Goal: Task Accomplishment & Management: Use online tool/utility

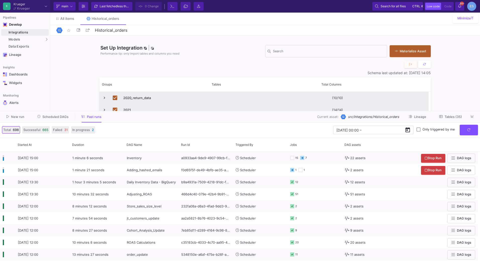
click at [450, 117] on span "Tables (35)" at bounding box center [453, 117] width 17 height 4
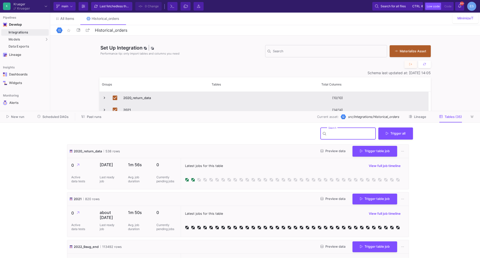
click at [350, 135] on input "Search" at bounding box center [351, 134] width 45 height 4
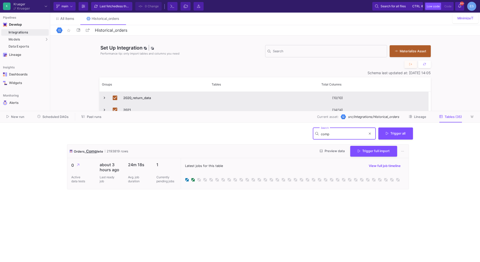
type input "comp"
click at [326, 153] on button "Preview data" at bounding box center [332, 151] width 33 height 8
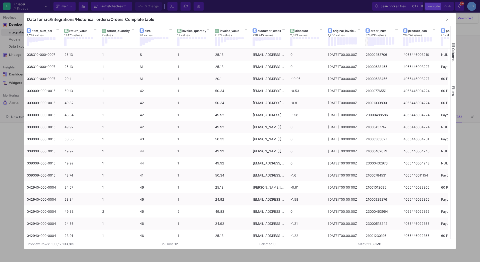
click at [147, 260] on div at bounding box center [240, 131] width 480 height 262
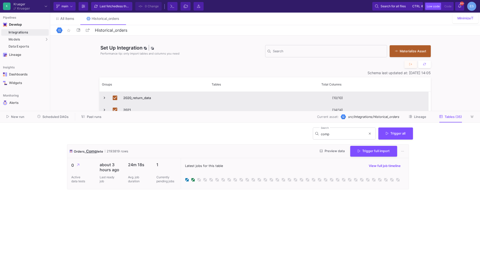
click at [246, 214] on cdk-virtual-scroll-viewport "Orders_ Comp lete 2193819 rows Preview data Trigger full import 0 Active data t…" at bounding box center [240, 201] width 346 height 114
click at [66, 39] on div "UI-Models" at bounding box center [63, 40] width 16 height 4
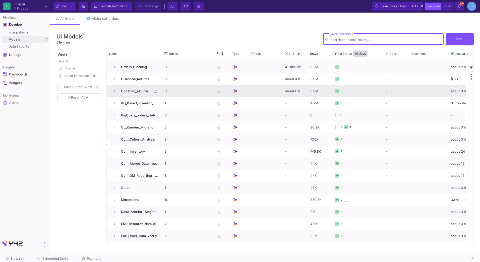
click at [140, 92] on span "Updating_returns" at bounding box center [135, 91] width 34 height 12
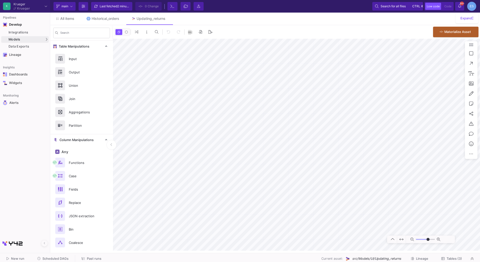
type input "-13"
click at [17, 38] on span "Models" at bounding box center [15, 39] width 12 height 4
click at [59, 40] on div "UI-Models" at bounding box center [63, 40] width 16 height 4
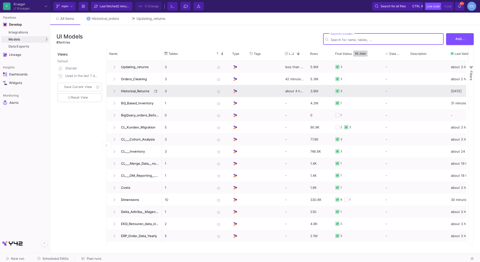
click at [138, 91] on span "Historical_Returns" at bounding box center [135, 91] width 34 height 12
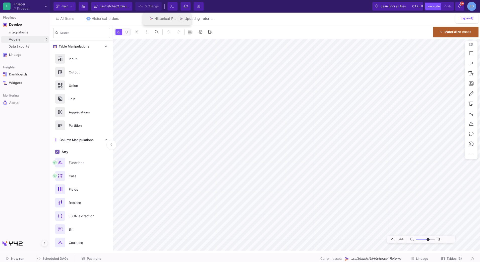
drag, startPoint x: 186, startPoint y: 20, endPoint x: 152, endPoint y: 19, distance: 33.9
type input "-14"
click at [55, 40] on div "Search" at bounding box center [81, 33] width 63 height 16
click at [55, 39] on div "UI-Models" at bounding box center [63, 40] width 16 height 4
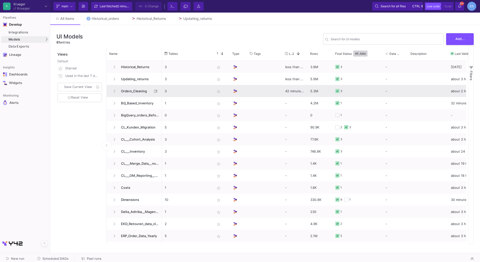
click at [133, 87] on span "Orders_Cleaning" at bounding box center [135, 91] width 34 height 12
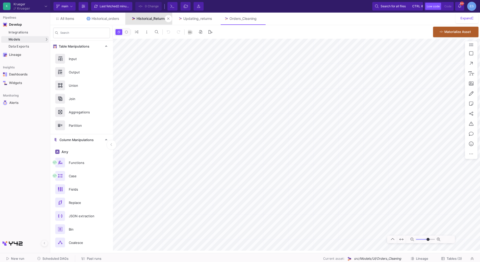
click at [154, 16] on link "Historical_Returns" at bounding box center [148, 19] width 47 height 12
type input "-2"
click at [423, 238] on input "range" at bounding box center [425, 239] width 19 height 6
click at [203, 17] on div "Updating_returns" at bounding box center [197, 19] width 29 height 4
type input "-13"
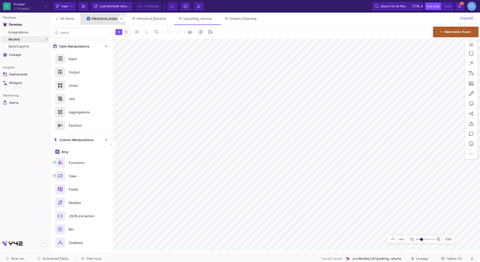
click at [97, 19] on div "Historical_orders" at bounding box center [106, 19] width 28 height 4
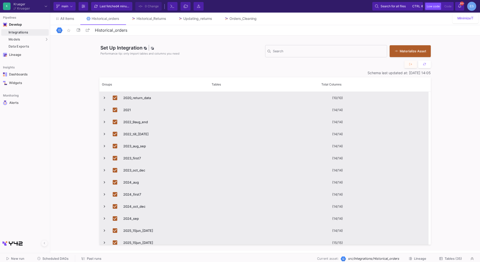
click at [455, 258] on span "Tables (35)" at bounding box center [453, 259] width 17 height 4
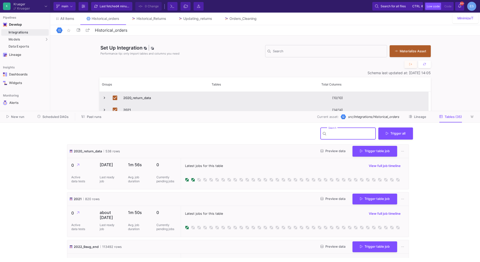
click at [336, 134] on input "Search" at bounding box center [351, 134] width 45 height 4
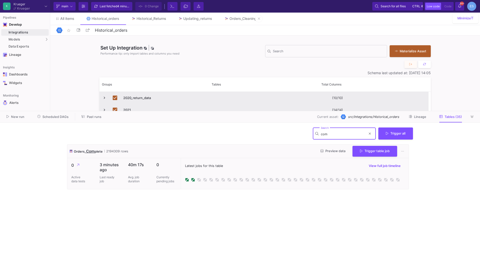
type input "com"
click at [250, 20] on div "Orders_Cleaning" at bounding box center [243, 19] width 27 height 4
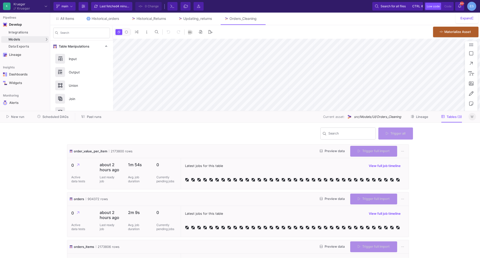
click at [473, 116] on icon at bounding box center [472, 116] width 3 height 3
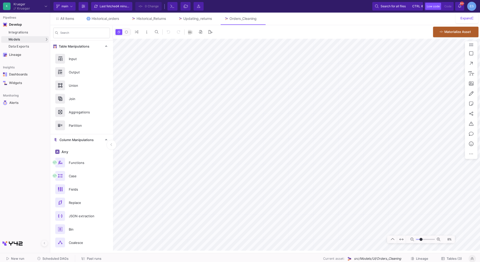
drag, startPoint x: 419, startPoint y: 238, endPoint x: 421, endPoint y: 239, distance: 2.6
click at [421, 239] on input "range" at bounding box center [425, 239] width 19 height 6
type input "-7"
click at [422, 239] on input "range" at bounding box center [425, 239] width 19 height 6
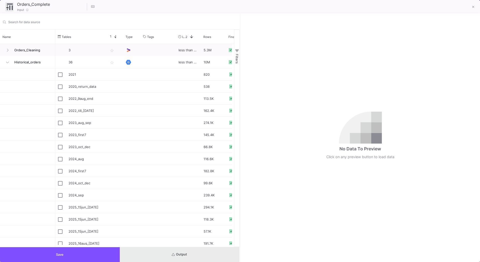
click at [208, 259] on button "Output" at bounding box center [180, 254] width 120 height 15
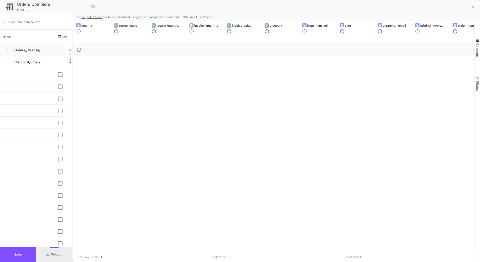
drag, startPoint x: 240, startPoint y: 180, endPoint x: 73, endPoint y: 181, distance: 167.1
click at [73, 181] on div at bounding box center [73, 137] width 1 height 248
click at [146, 252] on td "Preview Rows: 1 / 1,000" at bounding box center [145, 257] width 142 height 10
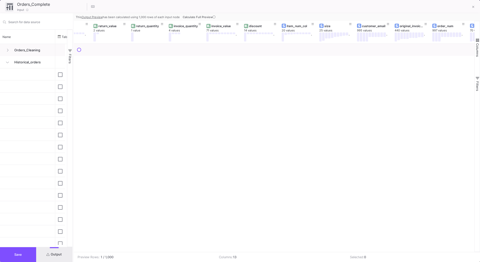
scroll to position [0, 89]
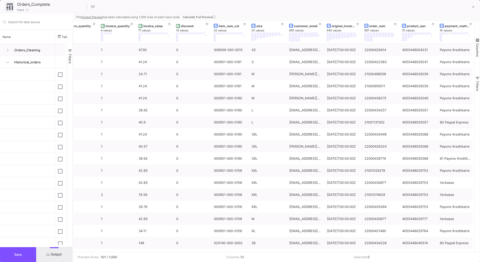
click at [22, 256] on button "Save" at bounding box center [18, 254] width 36 height 15
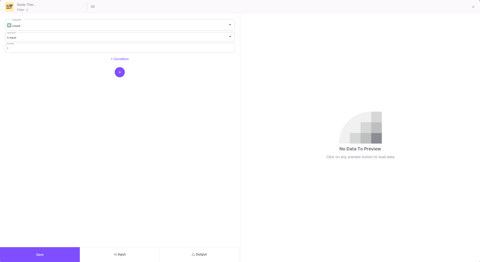
click at [222, 252] on button "Output" at bounding box center [200, 254] width 80 height 15
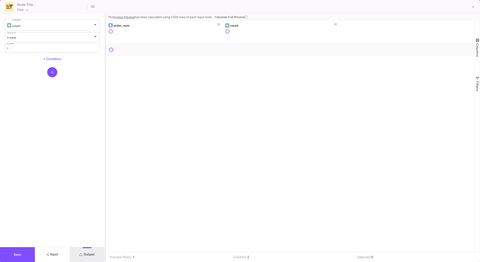
drag, startPoint x: 240, startPoint y: 160, endPoint x: 106, endPoint y: 162, distance: 134.9
click at [106, 162] on div at bounding box center [105, 137] width 1 height 248
click at [246, 17] on icon at bounding box center [246, 17] width 3 height 3
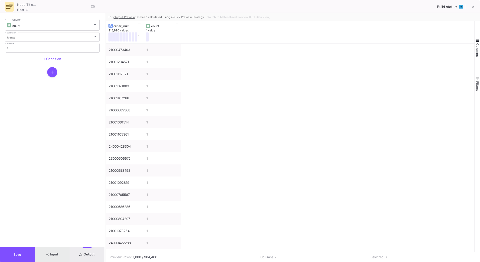
click at [62, 259] on button "Input" at bounding box center [52, 254] width 35 height 15
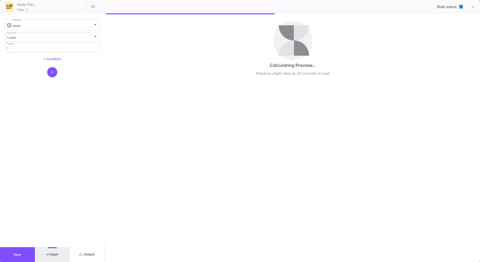
click at [26, 253] on button "Save" at bounding box center [17, 254] width 35 height 15
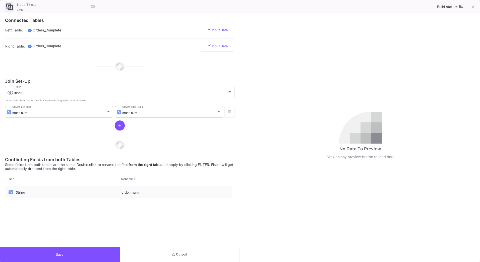
click at [188, 257] on button "Output" at bounding box center [180, 254] width 120 height 15
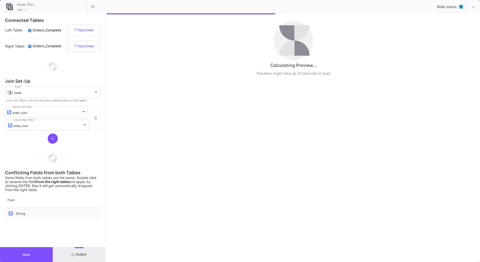
drag, startPoint x: 240, startPoint y: 151, endPoint x: 107, endPoint y: 173, distance: 135.7
click at [107, 173] on div at bounding box center [106, 137] width 1 height 248
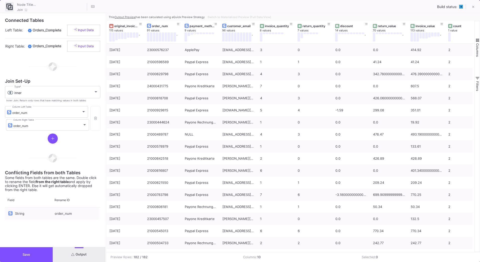
scroll to position [0, 11]
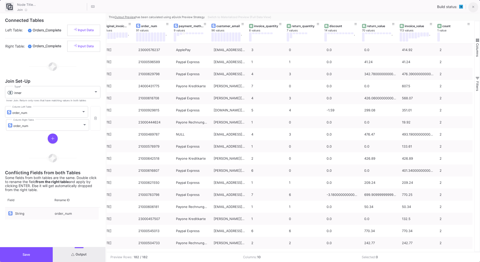
click at [475, 8] on button at bounding box center [474, 7] width 10 height 10
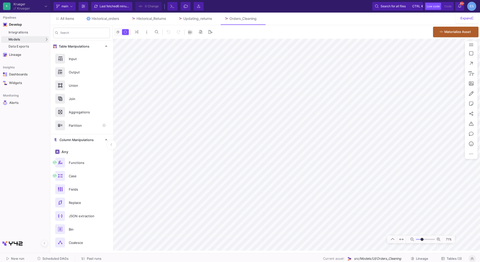
click at [39, 118] on mat-sidenav-container "Pipelines Develop Integrations Models Models UI-Models SQL-Models Data Exports …" at bounding box center [240, 125] width 480 height 250
click at [56, 126] on mat-sidenav-container "Search Table Manipulations Input Output Union Join Aggregations Partition Colum…" at bounding box center [265, 137] width 430 height 225
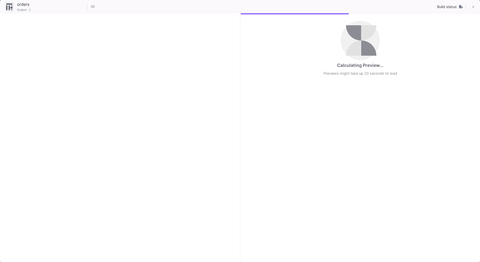
checkbox input "true"
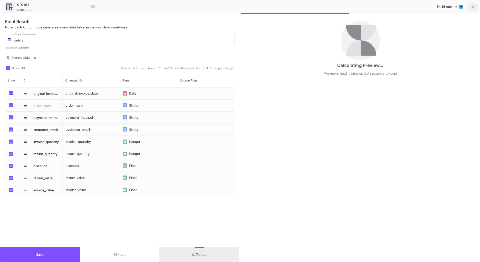
click at [474, 9] on fa-icon at bounding box center [474, 7] width 2 height 4
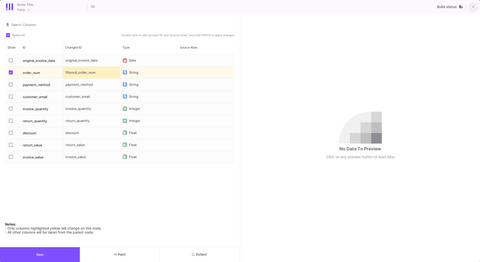
click at [472, 9] on button at bounding box center [474, 7] width 10 height 10
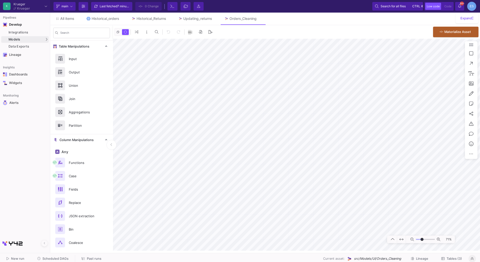
click at [480, 182] on html "K [PERSON_NAME] [PERSON_NAME] Current branch main Branch Options Last fetched 7…" at bounding box center [240, 131] width 480 height 262
click at [63, 184] on mat-sidenav-container "Search Table Manipulations Input Output Union Join Aggregations Partition Colum…" at bounding box center [265, 137] width 430 height 225
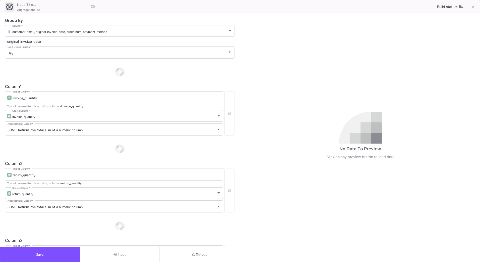
click at [116, 256] on icon "button" at bounding box center [115, 254] width 3 height 3
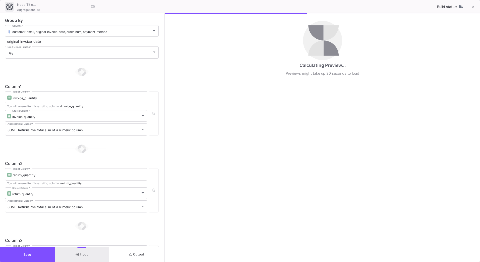
drag, startPoint x: 240, startPoint y: 140, endPoint x: 164, endPoint y: 144, distance: 75.7
click at [164, 144] on div at bounding box center [164, 137] width 1 height 248
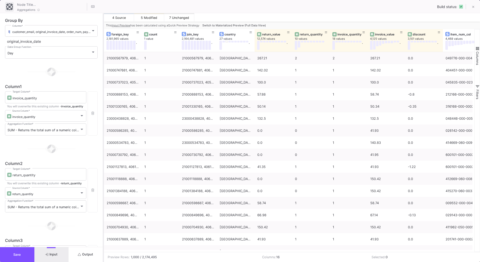
drag, startPoint x: 165, startPoint y: 72, endPoint x: 104, endPoint y: 72, distance: 61.1
click at [104, 72] on div at bounding box center [103, 137] width 1 height 248
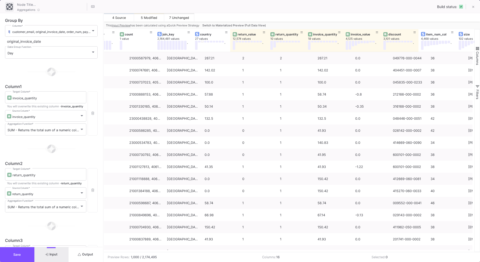
scroll to position [0, 17]
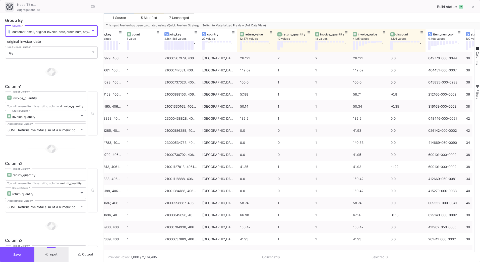
click at [93, 31] on div at bounding box center [93, 31] width 5 height 4
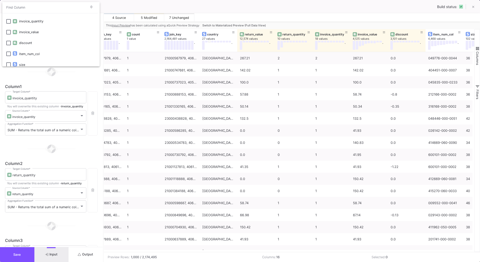
scroll to position [20, 0]
click at [24, 33] on div "country" at bounding box center [57, 31] width 77 height 11
click at [64, 74] on div at bounding box center [240, 131] width 480 height 262
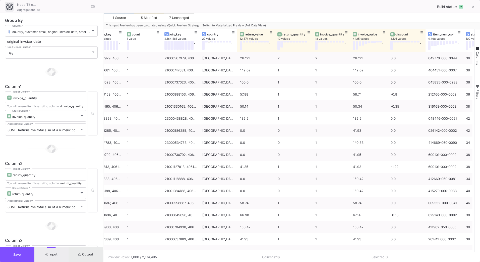
click at [94, 250] on button "Output" at bounding box center [86, 254] width 34 height 15
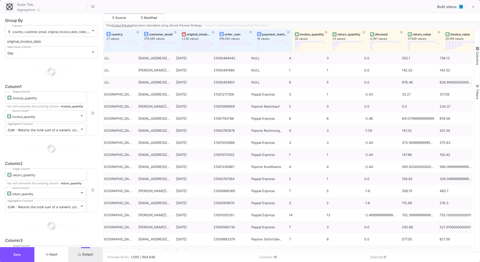
scroll to position [0, 0]
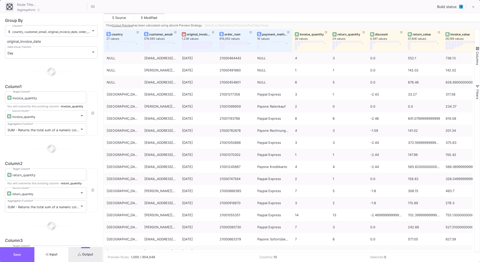
click at [22, 256] on button "Save" at bounding box center [17, 254] width 34 height 15
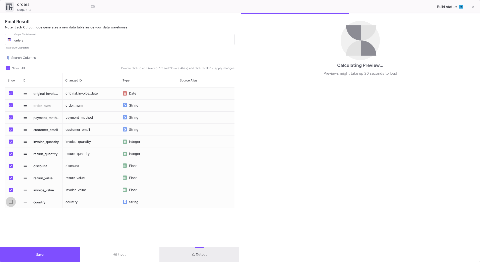
click at [10, 203] on span "Press SPACE to select this row." at bounding box center [11, 202] width 4 height 4
click at [11, 204] on input "Press SPACE to select this row." at bounding box center [11, 204] width 0 height 0
checkbox input "true"
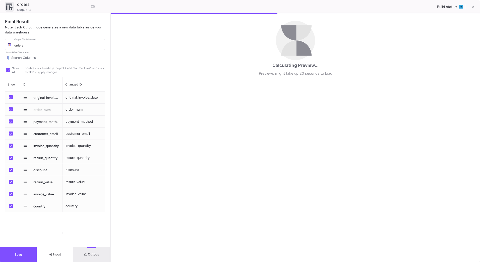
drag, startPoint x: 240, startPoint y: 142, endPoint x: 110, endPoint y: 157, distance: 130.5
click at [110, 157] on div at bounding box center [110, 137] width 1 height 248
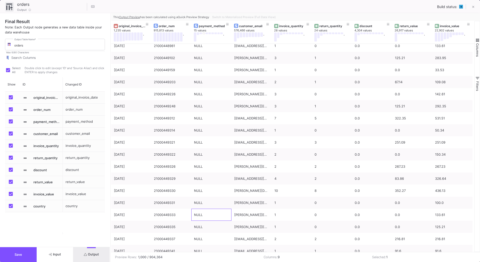
scroll to position [60, 0]
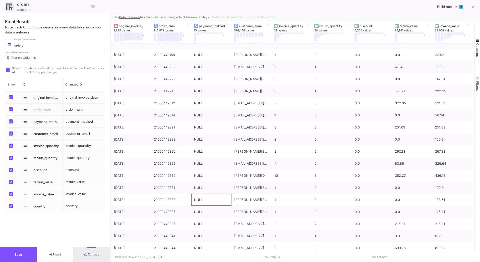
drag, startPoint x: 230, startPoint y: 250, endPoint x: 339, endPoint y: 263, distance: 109.3
click at [339, 262] on html "K [PERSON_NAME] [PERSON_NAME] Current branch main Branch Options Last fetched 9…" at bounding box center [240, 131] width 480 height 262
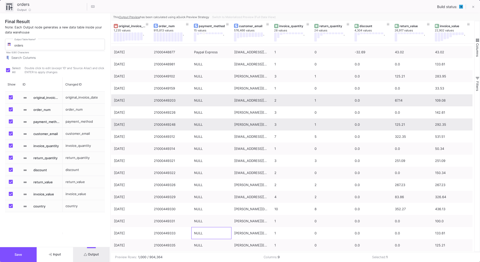
scroll to position [0, 0]
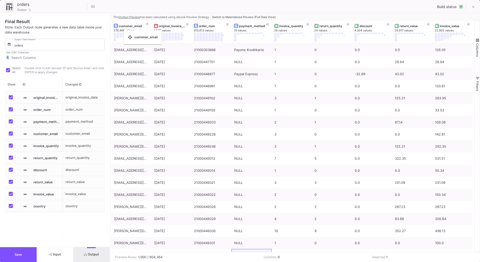
drag, startPoint x: 253, startPoint y: 27, endPoint x: 126, endPoint y: 33, distance: 127.0
click at [477, 40] on span "button" at bounding box center [478, 40] width 5 height 5
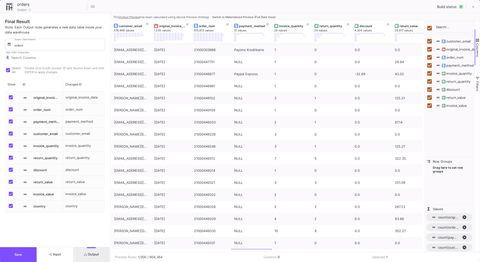
click at [85, 256] on fa-icon "submit" at bounding box center [85, 254] width 3 height 4
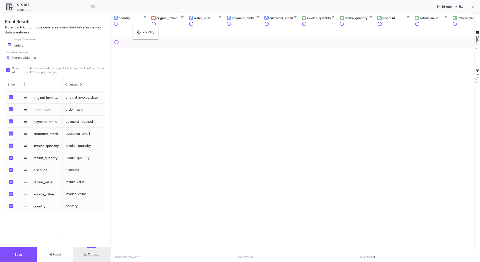
drag, startPoint x: 465, startPoint y: 17, endPoint x: 135, endPoint y: 28, distance: 330.1
drag, startPoint x: 206, startPoint y: 17, endPoint x: 125, endPoint y: 20, distance: 80.9
drag, startPoint x: 270, startPoint y: 18, endPoint x: 115, endPoint y: 20, distance: 155.0
click at [26, 255] on button "Save" at bounding box center [18, 254] width 37 height 15
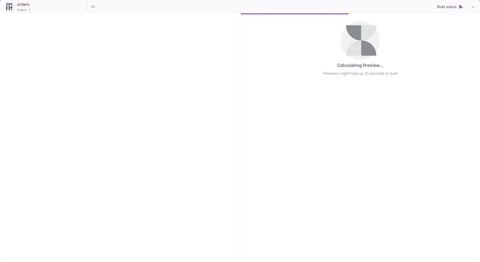
checkbox input "true"
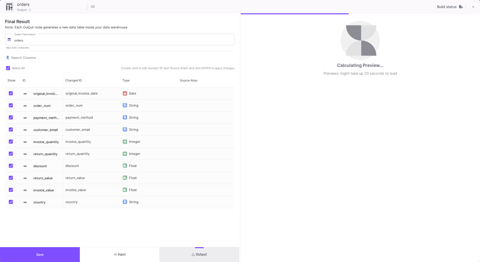
click at [211, 252] on button "Output" at bounding box center [200, 254] width 80 height 15
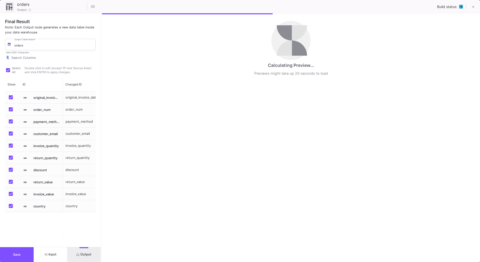
drag, startPoint x: 240, startPoint y: 208, endPoint x: 101, endPoint y: 214, distance: 138.8
click at [101, 214] on div at bounding box center [101, 137] width 1 height 248
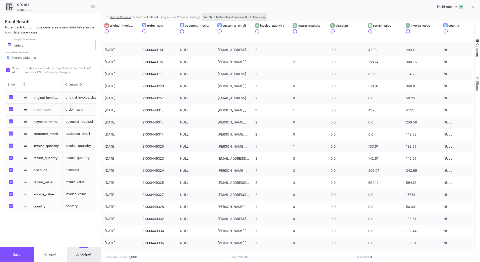
click at [232, 15] on span "Switch to Materialized Preview (Full Data View)" at bounding box center [235, 17] width 64 height 4
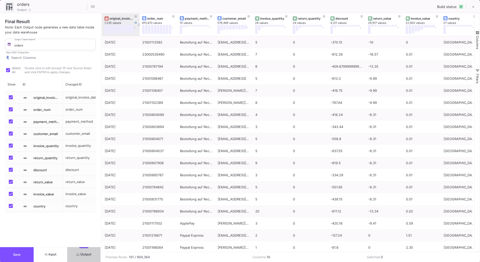
click at [116, 19] on div "original_invoice_date" at bounding box center [122, 19] width 25 height 4
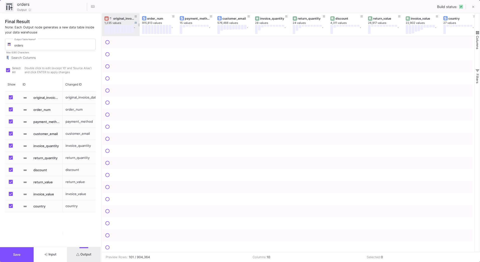
click at [116, 19] on div "original_invoice_date" at bounding box center [122, 19] width 25 height 4
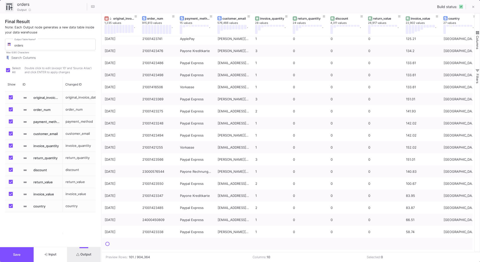
click at [24, 257] on button "Save" at bounding box center [17, 254] width 34 height 15
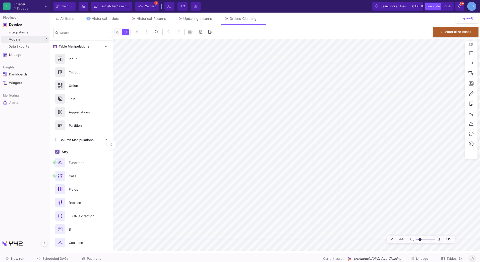
type input "-26"
click at [420, 238] on input "range" at bounding box center [425, 239] width 19 height 6
click at [480, 108] on html "K [PERSON_NAME] [PERSON_NAME] Current branch main Branch Options Last fetched 1…" at bounding box center [240, 131] width 480 height 262
click at [471, 103] on icon at bounding box center [472, 103] width 4 height 5
click at [445, 103] on button at bounding box center [447, 103] width 6 height 6
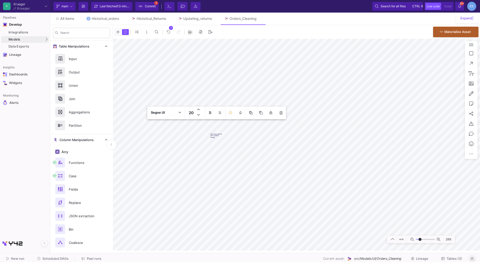
click at [213, 135] on textarea "The country data for 2021 is mostly missing" at bounding box center [217, 135] width 12 height 5
type textarea "The country data for 2021 is mostly missing"
click at [217, 137] on textarea "The country data for 2021 is mostly missing" at bounding box center [217, 135] width 12 height 5
drag, startPoint x: 421, startPoint y: 240, endPoint x: 425, endPoint y: 241, distance: 4.4
click at [425, 241] on input "range" at bounding box center [425, 239] width 19 height 6
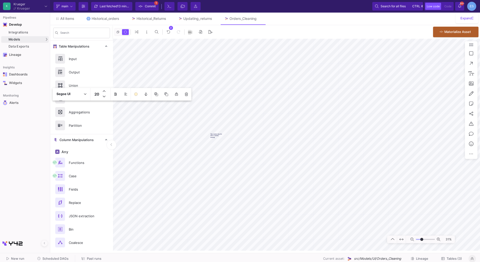
drag, startPoint x: 425, startPoint y: 240, endPoint x: 422, endPoint y: 239, distance: 2.6
type input "-10"
click at [422, 239] on input "range" at bounding box center [425, 239] width 19 height 6
click at [245, 145] on div "The country data for 2021 is mostly missing." at bounding box center [296, 145] width 367 height 212
type textarea "In the ERP, the country data for 2021 is mostly missing."
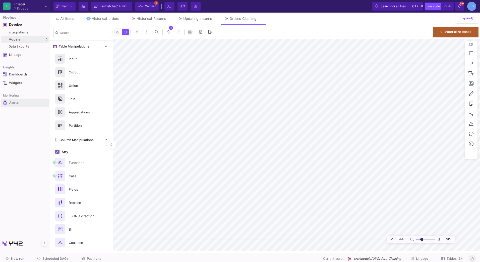
drag, startPoint x: 246, startPoint y: 145, endPoint x: 40, endPoint y: 103, distance: 210.4
click at [40, 103] on mat-sidenav-container "Pipelines Develop Integrations Models Models UI-Models SQL-Models Data Exports …" at bounding box center [240, 125] width 480 height 250
click at [97, 200] on mat-sidenav-container "Search Table Manipulations Input Output Union Join Aggregations Partition Colum…" at bounding box center [265, 137] width 430 height 225
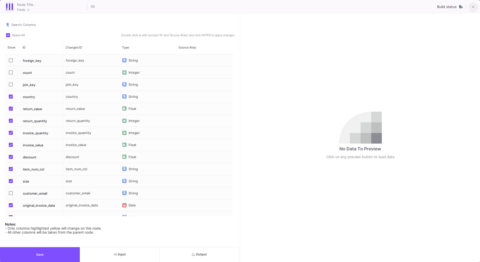
click at [475, 8] on button at bounding box center [474, 7] width 10 height 10
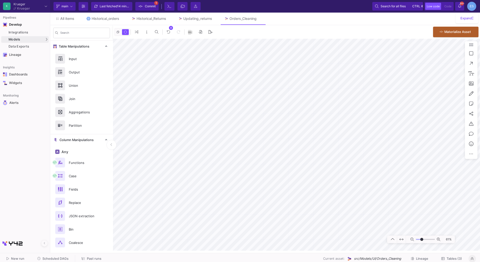
click at [2, 219] on mat-sidenav-container "Pipelines Develop Integrations Models Models UI-Models SQL-Models Data Exports …" at bounding box center [240, 125] width 480 height 250
click at [12, 189] on mat-sidenav-container "Pipelines Develop Integrations Models Models UI-Models SQL-Models Data Exports …" at bounding box center [240, 125] width 480 height 250
click at [480, 189] on html "K [PERSON_NAME] [PERSON_NAME] Current branch main Branch Options Last fetched 1…" at bounding box center [240, 131] width 480 height 262
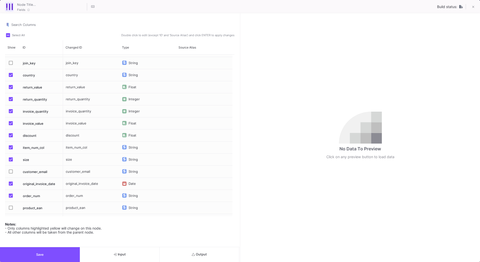
scroll to position [31, 0]
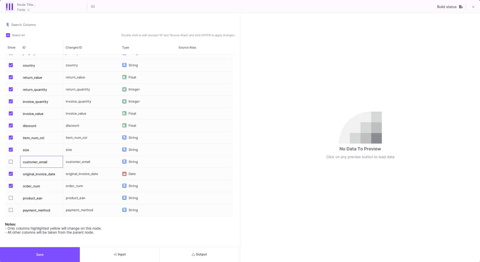
click at [24, 162] on div "customer_email" at bounding box center [41, 162] width 43 height 12
click at [11, 161] on span "Press SPACE to select this row." at bounding box center [11, 162] width 4 height 4
click at [11, 164] on input "Press SPACE to select this row." at bounding box center [11, 164] width 0 height 0
click at [9, 207] on mat-checkbox "Press SPACE to select this row." at bounding box center [12, 210] width 7 height 12
click at [11, 209] on span "Press SPACE to select this row." at bounding box center [11, 210] width 4 height 4
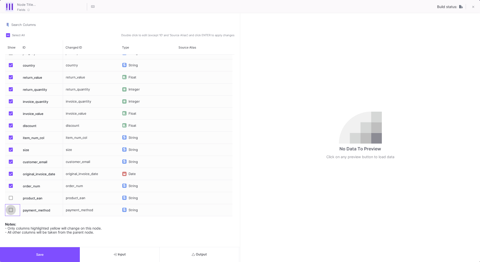
click at [11, 212] on input "Press SPACE to select this row." at bounding box center [11, 212] width 0 height 0
click at [209, 254] on button "Output" at bounding box center [200, 254] width 80 height 15
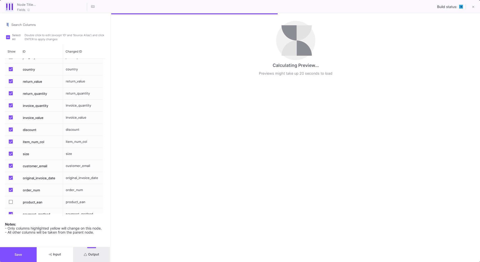
drag, startPoint x: 240, startPoint y: 155, endPoint x: 110, endPoint y: 175, distance: 130.9
click at [110, 175] on div at bounding box center [110, 137] width 1 height 248
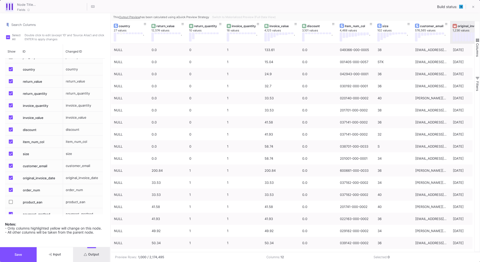
click at [462, 28] on div "original_invoice_date" at bounding box center [469, 26] width 33 height 6
click at [465, 25] on div "original_invoice_date" at bounding box center [470, 26] width 25 height 4
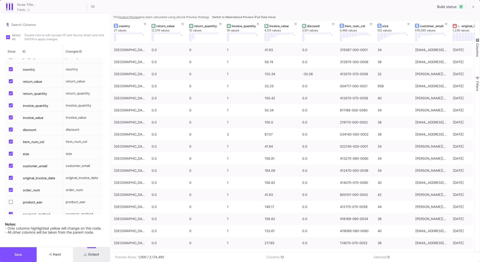
click at [19, 251] on button "Save" at bounding box center [18, 254] width 37 height 15
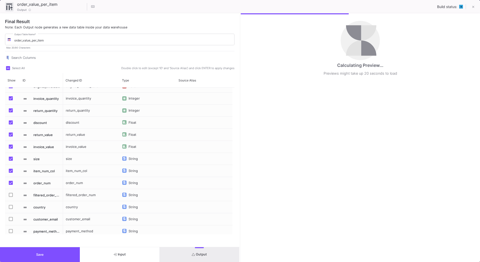
scroll to position [10, 0]
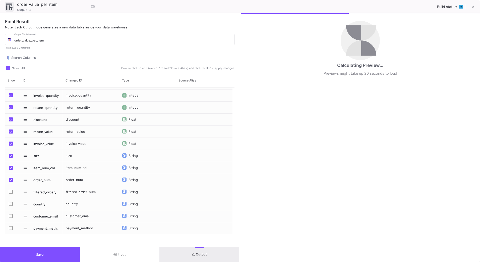
click at [10, 204] on span "Press SPACE to select this row." at bounding box center [11, 204] width 4 height 4
click at [11, 206] on input "Press SPACE to select this row." at bounding box center [11, 206] width 0 height 0
click at [13, 216] on label "Press SPACE to select this row." at bounding box center [12, 216] width 7 height 5
click at [11, 218] on input "Press SPACE to select this row." at bounding box center [11, 218] width 0 height 0
click at [11, 227] on span "Press SPACE to select this row." at bounding box center [11, 228] width 4 height 4
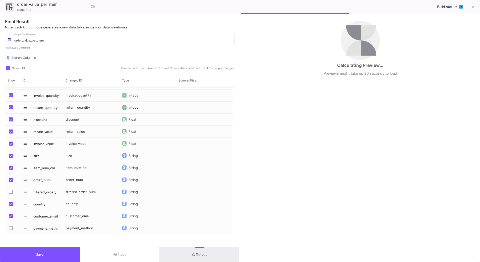
click at [11, 230] on input "Press SPACE to select this row." at bounding box center [11, 230] width 0 height 0
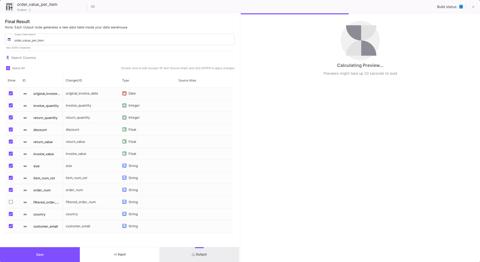
scroll to position [0, 0]
click at [53, 250] on button "Save" at bounding box center [40, 254] width 80 height 15
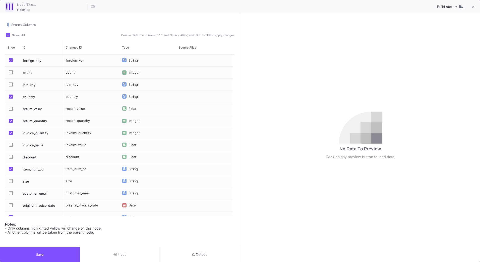
click at [184, 250] on button "Output" at bounding box center [200, 254] width 80 height 15
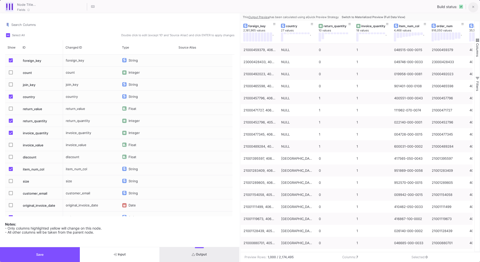
click at [472, 6] on button at bounding box center [474, 7] width 10 height 10
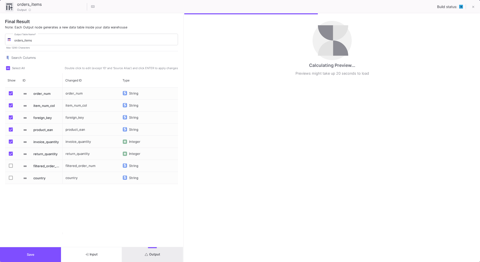
drag, startPoint x: 240, startPoint y: 190, endPoint x: 184, endPoint y: 192, distance: 56.3
click at [184, 192] on div at bounding box center [183, 137] width 1 height 248
click at [477, 7] on button at bounding box center [474, 7] width 10 height 10
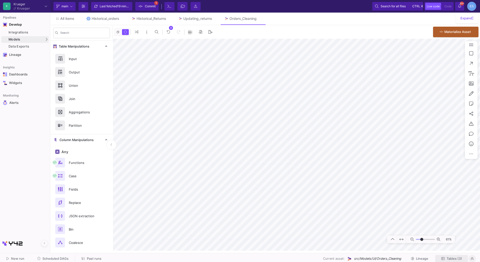
click at [453, 259] on span "Tables (3)" at bounding box center [454, 259] width 15 height 4
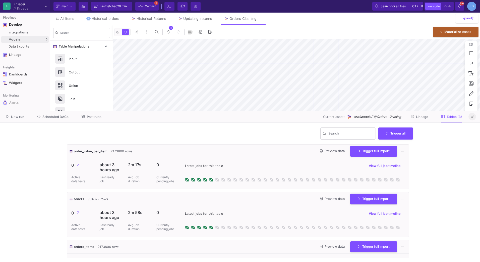
click at [322, 200] on span "Preview data" at bounding box center [332, 199] width 25 height 4
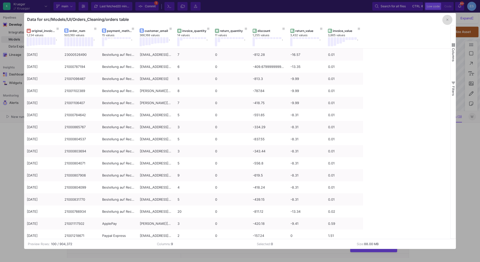
click at [449, 18] on button "button" at bounding box center [448, 20] width 10 height 10
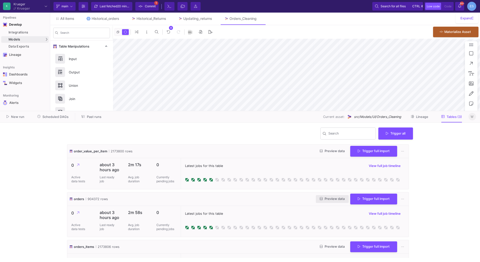
click at [333, 201] on button "Preview data" at bounding box center [332, 199] width 33 height 8
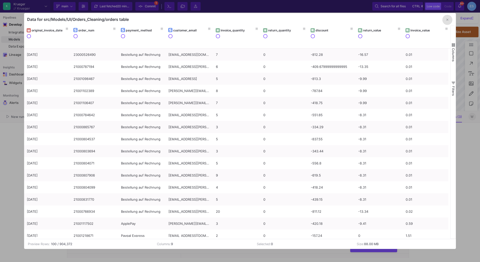
click at [452, 44] on span "button" at bounding box center [453, 45] width 5 height 5
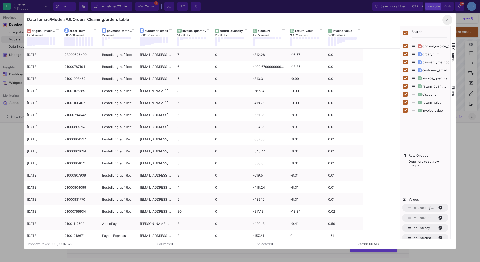
click at [447, 20] on icon "button" at bounding box center [448, 19] width 2 height 3
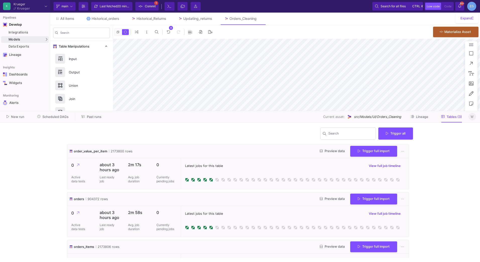
click at [151, 8] on span "Commit" at bounding box center [150, 7] width 11 height 8
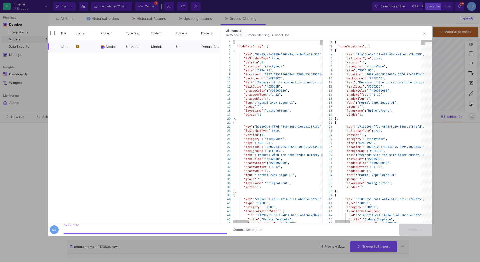
click at [120, 230] on input "Commit Title *" at bounding box center [146, 230] width 164 height 4
type input "adding more columns to the output"
click at [412, 230] on span "Commit" at bounding box center [416, 229] width 16 height 4
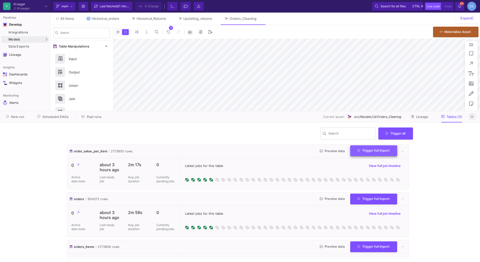
click at [376, 152] on button "Trigger full import" at bounding box center [373, 150] width 47 height 11
click at [374, 199] on span "Trigger full import" at bounding box center [374, 198] width 32 height 4
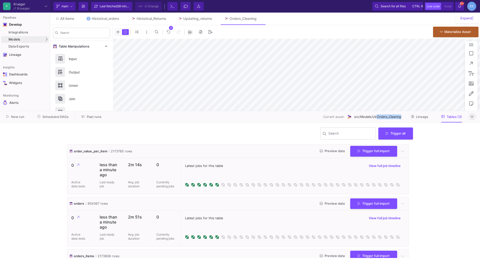
drag, startPoint x: 377, startPoint y: 117, endPoint x: 402, endPoint y: 118, distance: 24.4
click at [402, 118] on div "Current asset: src/Models/UI/Orders_Cleaning Lineage Tables (3)" at bounding box center [288, 117] width 361 height 8
drag, startPoint x: 402, startPoint y: 118, endPoint x: 398, endPoint y: 117, distance: 3.5
copy span "Orders_Cleaning"
click at [81, 203] on span "orders" at bounding box center [79, 203] width 10 height 5
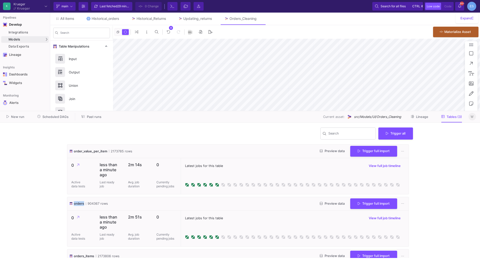
click at [81, 203] on span "orders" at bounding box center [79, 203] width 10 height 5
copy span "orders"
click at [90, 152] on span "order_value_per_item" at bounding box center [90, 151] width 33 height 5
copy span "order_value_per_item"
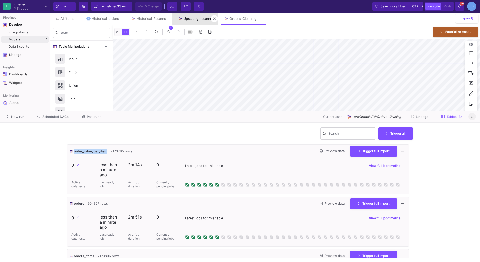
click at [201, 21] on link "Updating_returns" at bounding box center [195, 19] width 46 height 12
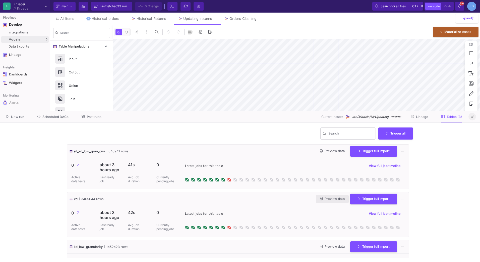
click at [331, 198] on span "Preview data" at bounding box center [332, 199] width 25 height 4
type input "-13"
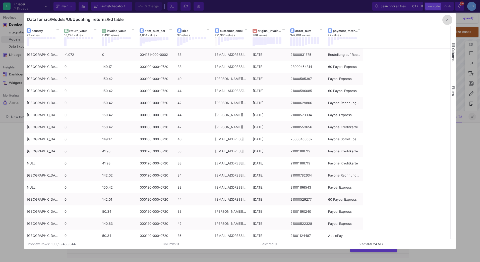
click at [449, 20] on button "button" at bounding box center [448, 20] width 10 height 10
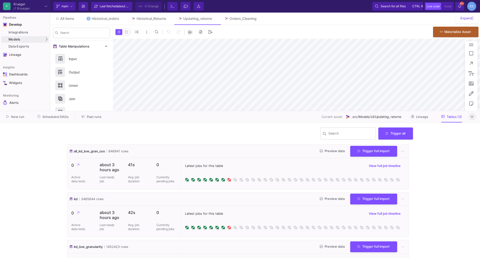
click at [437, 181] on y42-wrapper "Search Trigger all all_kd_low_gran_cus 846941 rows Preview data Trigger full im…" at bounding box center [240, 192] width 480 height 139
click at [152, 22] on link "Historical_Returns" at bounding box center [148, 19] width 47 height 12
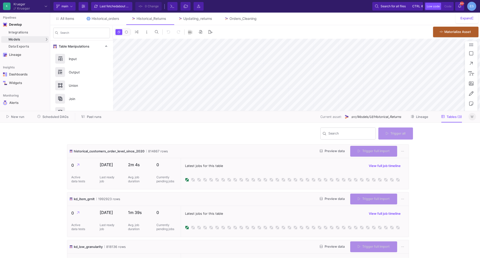
click at [381, 118] on span "src/Models/UI/Historical_Returns" at bounding box center [376, 116] width 50 height 5
type input "-14"
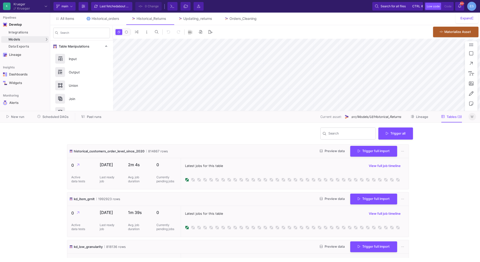
drag, startPoint x: 381, startPoint y: 118, endPoint x: 369, endPoint y: 114, distance: 12.6
click at [369, 114] on span "src/Models/UI/Historical_Returns" at bounding box center [376, 116] width 50 height 5
drag, startPoint x: 402, startPoint y: 117, endPoint x: 352, endPoint y: 117, distance: 50.0
click at [352, 117] on div "Current asset: src/Models/UI/Historical_Returns Lineage Tables (3)" at bounding box center [288, 117] width 361 height 8
copy as-split-area "src/Models/UI/Historical_Returns Lineage Tables (3)"
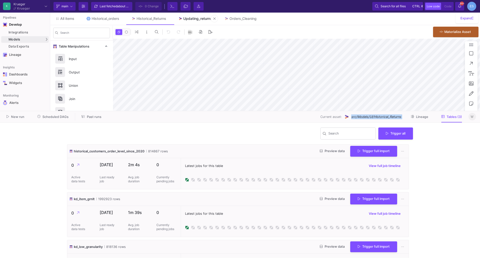
click at [196, 20] on div "Updating_returns" at bounding box center [197, 19] width 29 height 4
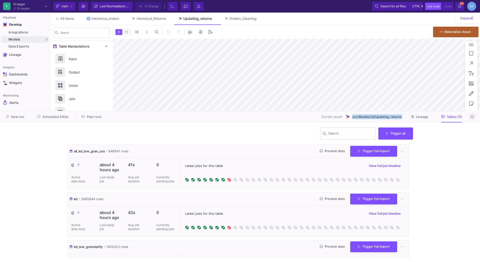
type input "-13"
click at [63, 39] on div "UI-Models" at bounding box center [63, 40] width 16 height 4
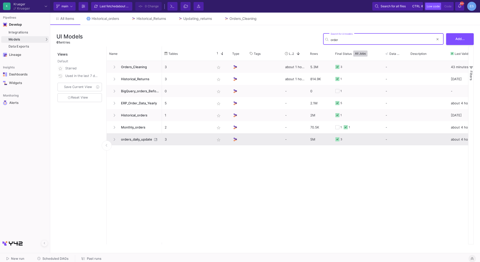
type input "order"
click at [136, 140] on span "orders_daily_update" at bounding box center [135, 139] width 34 height 12
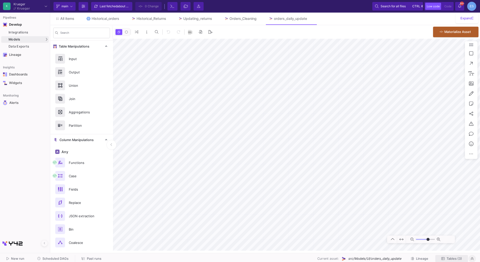
click at [453, 257] on span "Tables (3)" at bounding box center [454, 259] width 15 height 4
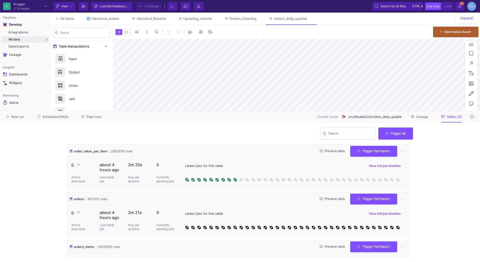
click at [387, 117] on span "src/Models/UI/orders_daily_update" at bounding box center [374, 116] width 53 height 5
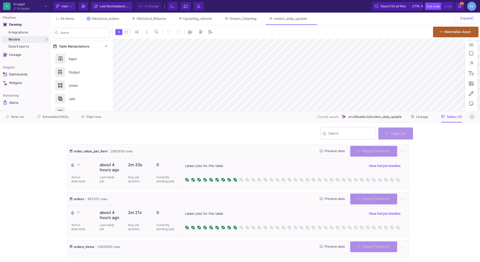
click at [387, 117] on span "src/Models/UI/orders_daily_update" at bounding box center [374, 116] width 53 height 5
type input "-46"
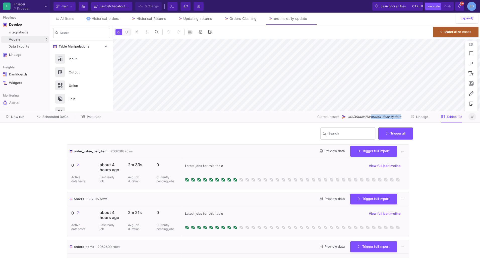
copy span "orders_daily_update"
